Goal: Task Accomplishment & Management: Manage account settings

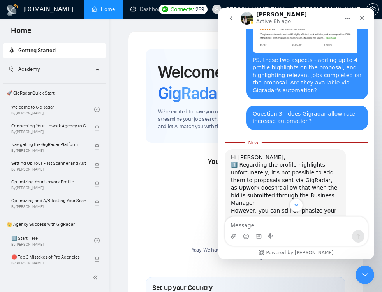
scroll to position [3110, 0]
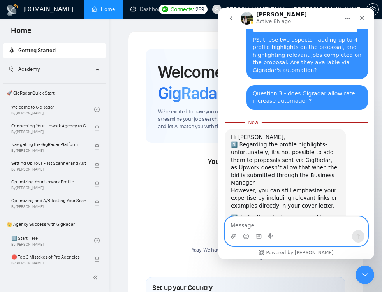
click at [287, 227] on textarea "Message…" at bounding box center [296, 223] width 143 height 13
type textarea "A"
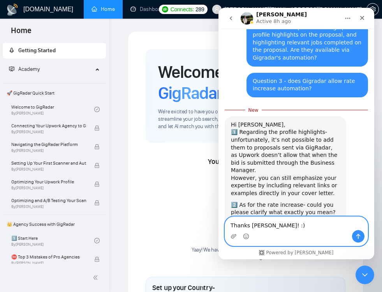
scroll to position [3126, 0]
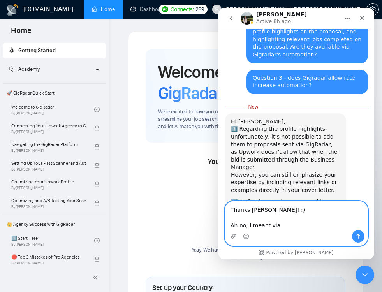
drag, startPoint x: 282, startPoint y: 228, endPoint x: 224, endPoint y: 227, distance: 58.0
click at [225, 227] on div "Thanks Viktor! :) Ah no, I meant via Thanks Viktor! :) Ah no, I meant via" at bounding box center [296, 223] width 143 height 45
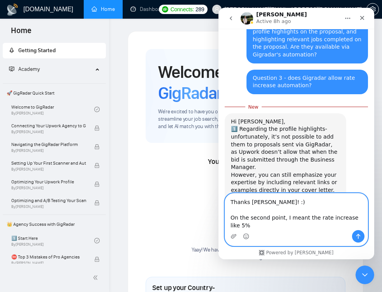
scroll to position [3134, 0]
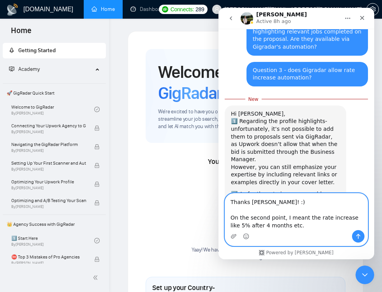
click at [258, 225] on textarea "Thanks Viktor! :) On the second point, I meant the rate increase like 5% after …" at bounding box center [296, 212] width 143 height 37
type textarea "Thanks Viktor! :) On the second point, I meant the rate increase like 5% after …"
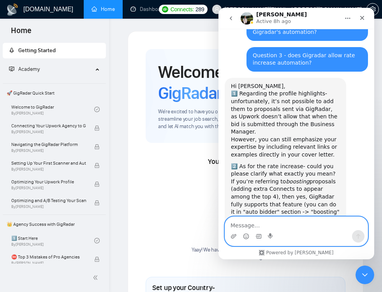
scroll to position [3150, 0]
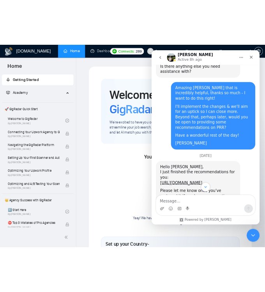
scroll to position [1417, 0]
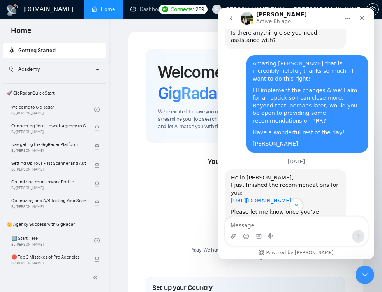
click at [269, 197] on link "[URL][DOMAIN_NAME]" at bounding box center [261, 200] width 61 height 6
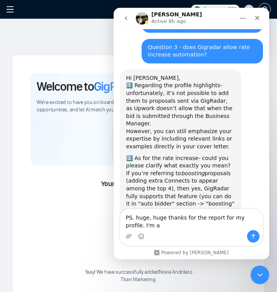
scroll to position [3158, 0]
type textarea "PS. huge, huge thanks for the report for my profile. I'm actioning it all as we…"
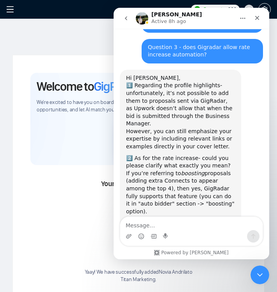
scroll to position [3176, 0]
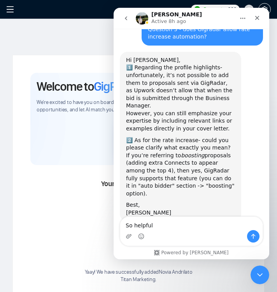
type textarea "So helpful!"
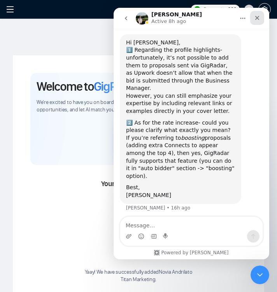
click at [259, 19] on icon "Close" at bounding box center [257, 18] width 4 height 4
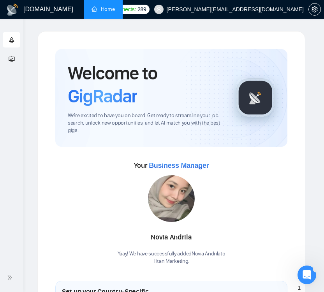
click at [130, 10] on li at bounding box center [133, 9] width 21 height 19
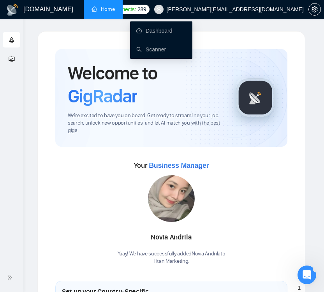
click at [132, 8] on icon "ellipsis" at bounding box center [132, 8] width 5 height 5
click at [165, 50] on link "Scanner" at bounding box center [151, 49] width 30 height 6
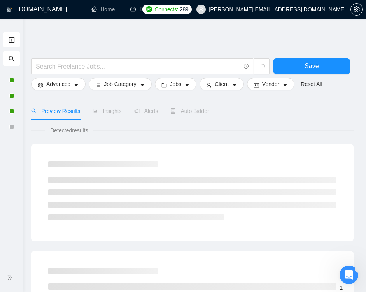
click at [188, 115] on div "Auto Bidder" at bounding box center [190, 111] width 39 height 9
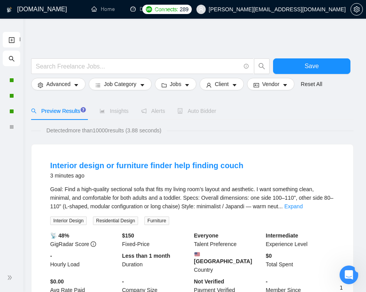
click at [192, 106] on div "Auto Bidder" at bounding box center [197, 111] width 39 height 18
click at [14, 79] on div at bounding box center [11, 80] width 7 height 5
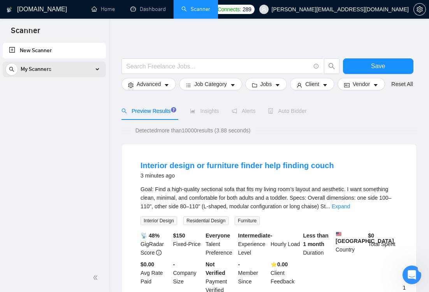
click at [33, 74] on span "My Scanners" at bounding box center [36, 70] width 31 height 16
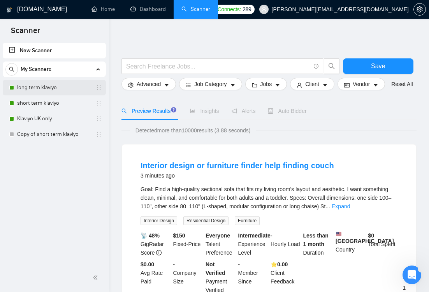
click at [36, 87] on link "long term klaviyo" at bounding box center [54, 88] width 74 height 16
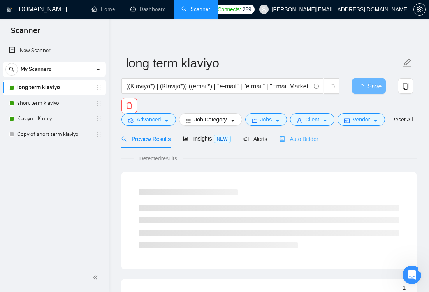
click at [277, 148] on div "Auto Bidder" at bounding box center [299, 139] width 39 height 18
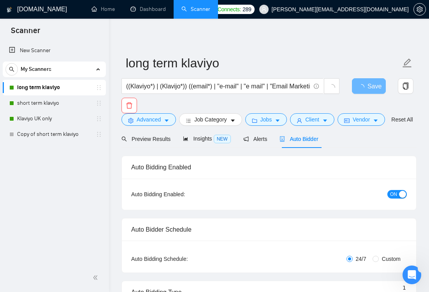
radio input "false"
radio input "true"
checkbox input "true"
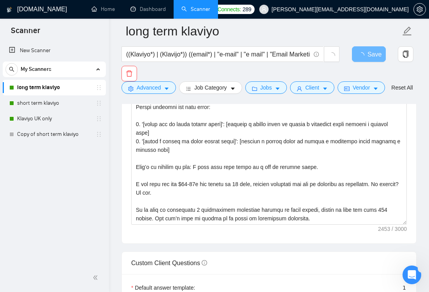
scroll to position [1247, 0]
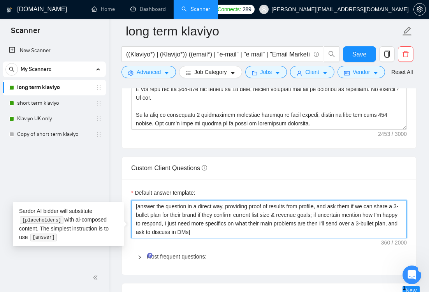
drag, startPoint x: 248, startPoint y: 244, endPoint x: 122, endPoint y: 210, distance: 130.9
paste textarea "I have experience in all that the client asks. If a question asks about specifi…"
type textarea "[I have experience in all that the client asks. If a question asks about specif…"
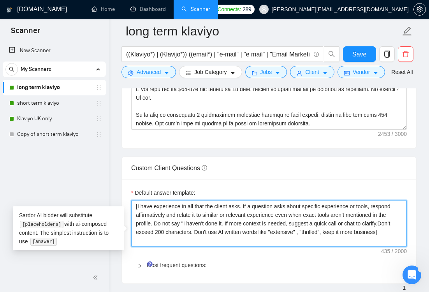
type textarea "[I have experience in all that the client asks. If a question asks about specif…"
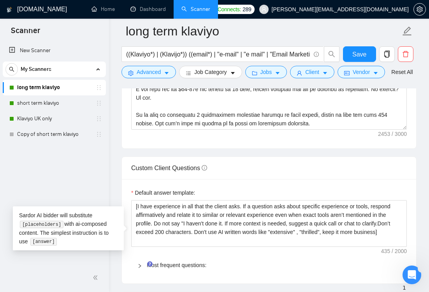
click at [277, 191] on div "Default answer template: [I have experience in all that the client asks. If a q…" at bounding box center [269, 231] width 294 height 104
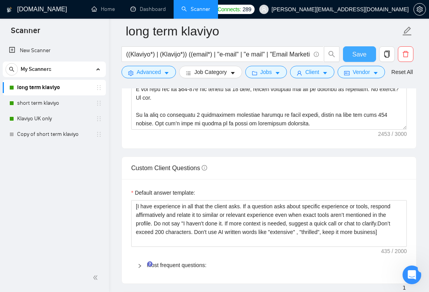
click at [277, 55] on span "Save" at bounding box center [359, 54] width 14 height 10
click at [62, 100] on link "short term klaviyo" at bounding box center [54, 103] width 74 height 16
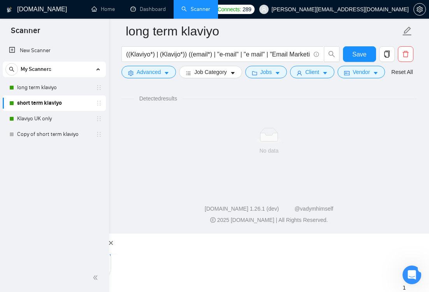
scroll to position [1, 0]
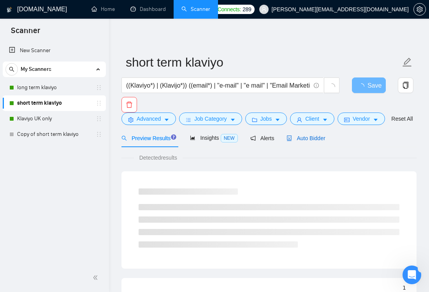
click at [277, 141] on span "Auto Bidder" at bounding box center [306, 138] width 39 height 6
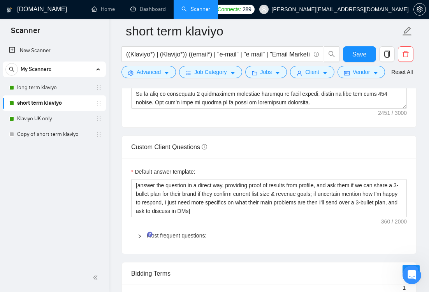
scroll to position [1192, 0]
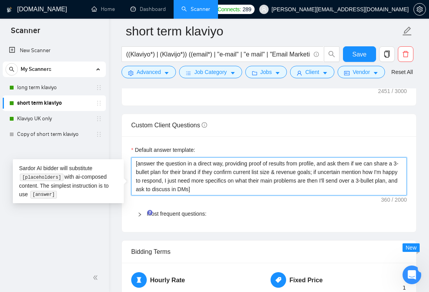
drag, startPoint x: 189, startPoint y: 195, endPoint x: 115, endPoint y: 164, distance: 80.6
paste textarea "I have experience in all that the client asks. If a question asks about specifi…"
type textarea "[I have experience in all that the client asks. If a question asks about specif…"
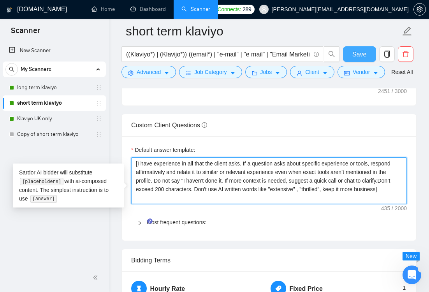
type textarea "[I have experience in all that the client asks. If a question asks about specif…"
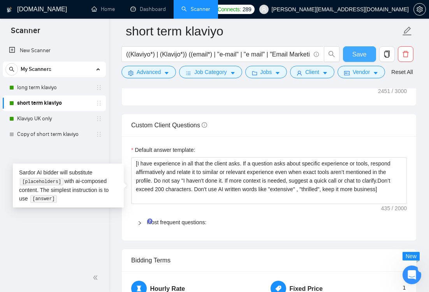
click at [277, 55] on span "Save" at bounding box center [359, 54] width 14 height 10
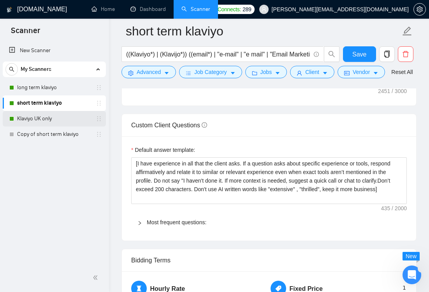
click at [41, 120] on link "Klaviyo UK only" at bounding box center [54, 119] width 74 height 16
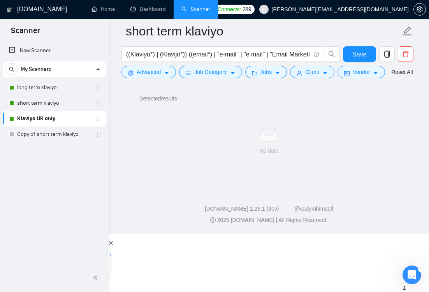
scroll to position [1, 0]
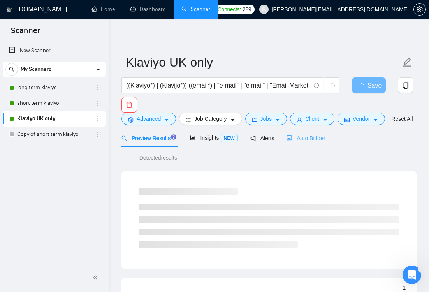
click at [277, 139] on div "Auto Bidder" at bounding box center [306, 138] width 39 height 18
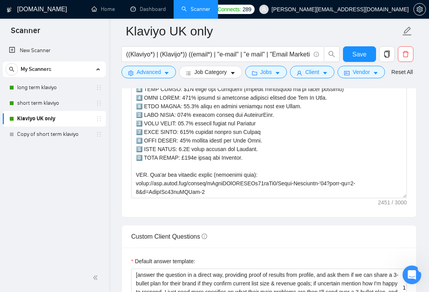
scroll to position [1138, 0]
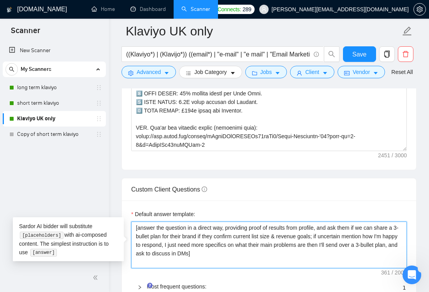
drag, startPoint x: 243, startPoint y: 256, endPoint x: 85, endPoint y: 207, distance: 165.6
click at [88, 208] on section "Scanner New Scanner My Scanners long term klaviyo short term klaviyo Klaviyo UK…" at bounding box center [214, 86] width 429 height 2448
paste textarea "I have experience in all that the client asks. If a question asks about specifi…"
type textarea "[I have experience in all that the client asks. If a question asks about specif…"
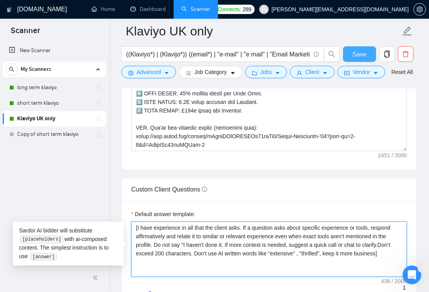
type textarea "[I have experience in all that the client asks. If a question asks about specif…"
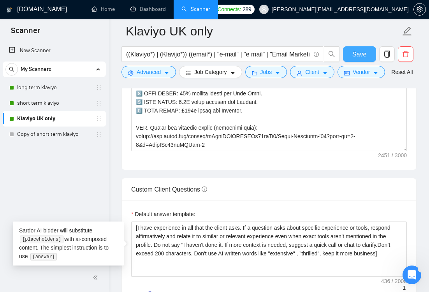
click at [277, 58] on span "Save" at bounding box center [359, 54] width 14 height 10
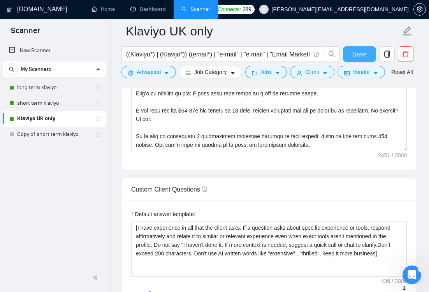
click at [277, 49] on button "Save" at bounding box center [359, 54] width 33 height 16
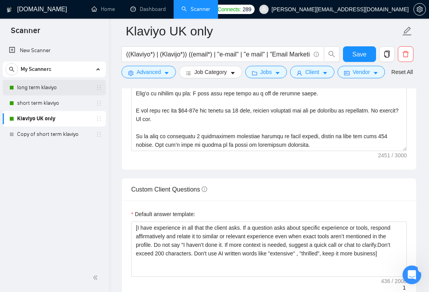
click at [48, 85] on link "long term klaviyo" at bounding box center [54, 88] width 74 height 16
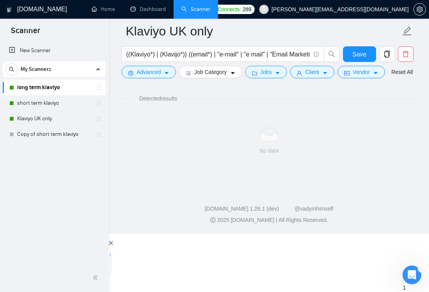
scroll to position [1, 0]
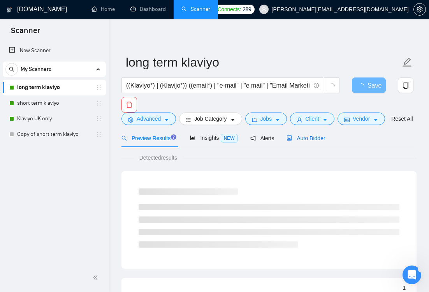
click at [277, 141] on span "Auto Bidder" at bounding box center [306, 138] width 39 height 6
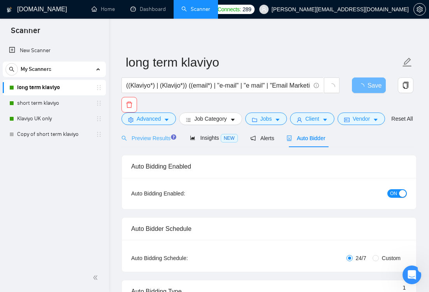
radio input "false"
radio input "true"
checkbox input "true"
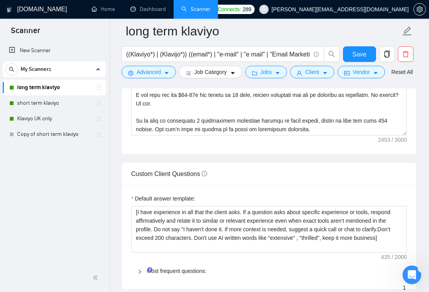
scroll to position [1270, 0]
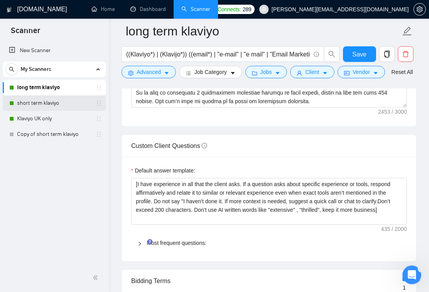
click at [58, 104] on link "short term klaviyo" at bounding box center [54, 103] width 74 height 16
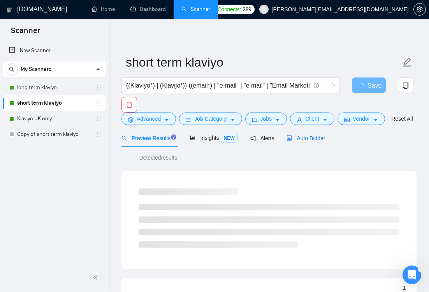
click at [277, 141] on span "Auto Bidder" at bounding box center [306, 138] width 39 height 6
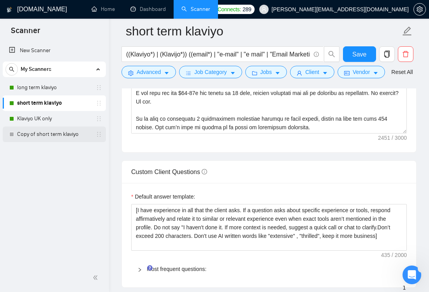
scroll to position [1145, 0]
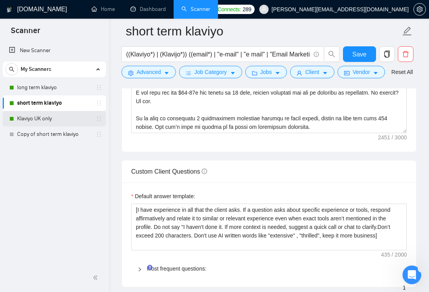
click at [47, 121] on link "Klaviyo UK only" at bounding box center [54, 119] width 74 height 16
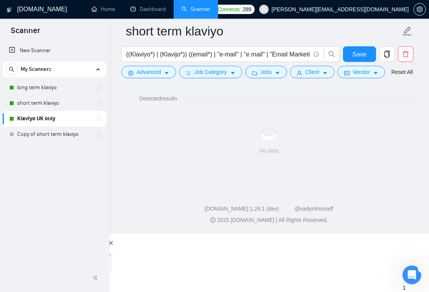
scroll to position [1, 0]
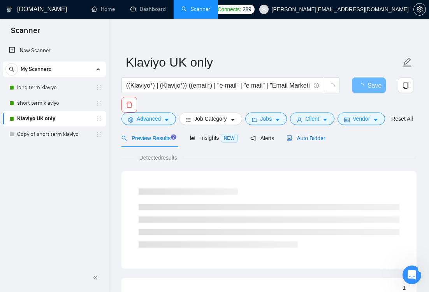
click at [277, 141] on span "Auto Bidder" at bounding box center [306, 138] width 39 height 6
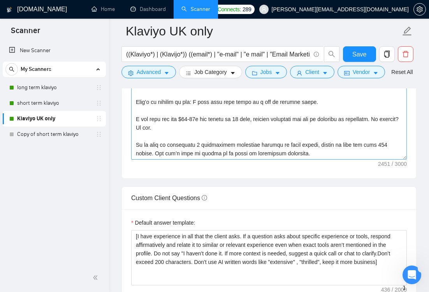
scroll to position [1183, 0]
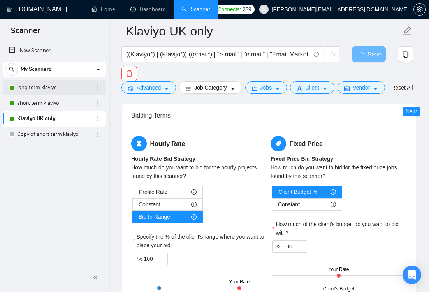
click at [52, 86] on link "long term klaviyo" at bounding box center [54, 88] width 74 height 16
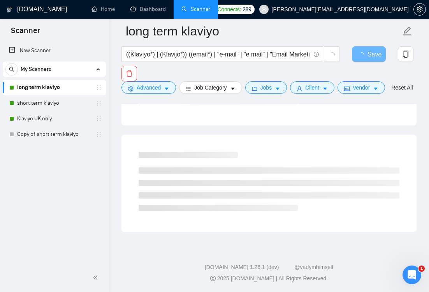
click at [318, 104] on div at bounding box center [269, 101] width 295 height 6
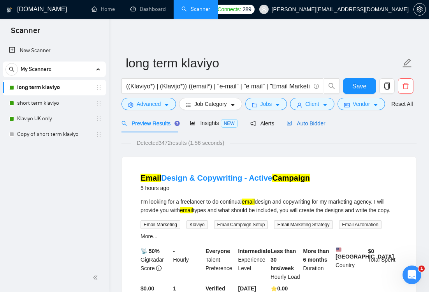
click at [308, 128] on div "Auto Bidder" at bounding box center [306, 123] width 39 height 9
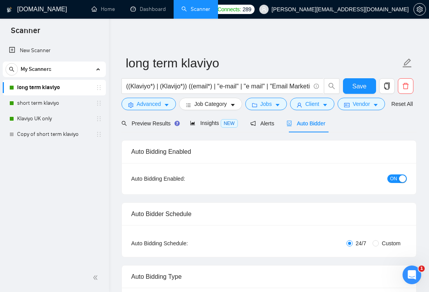
radio input "false"
radio input "true"
checkbox input "true"
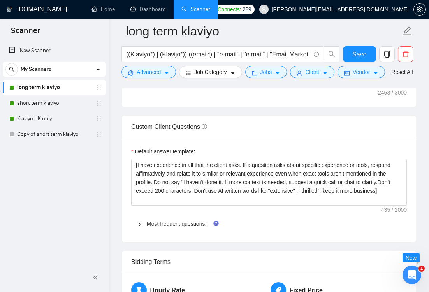
scroll to position [1290, 0]
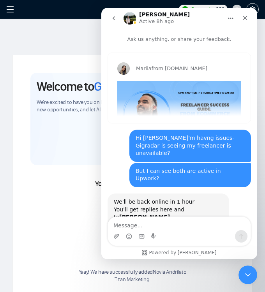
scroll to position [3201, 0]
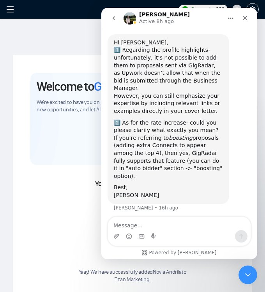
click at [145, 233] on div "Intercom messenger" at bounding box center [179, 236] width 143 height 12
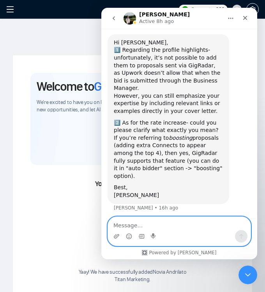
click at [143, 223] on textarea "Message…" at bounding box center [179, 223] width 143 height 13
type textarea "And kind!"
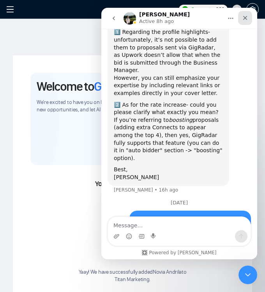
click at [247, 15] on icon "Close" at bounding box center [245, 18] width 6 height 6
